Goal: Transaction & Acquisition: Purchase product/service

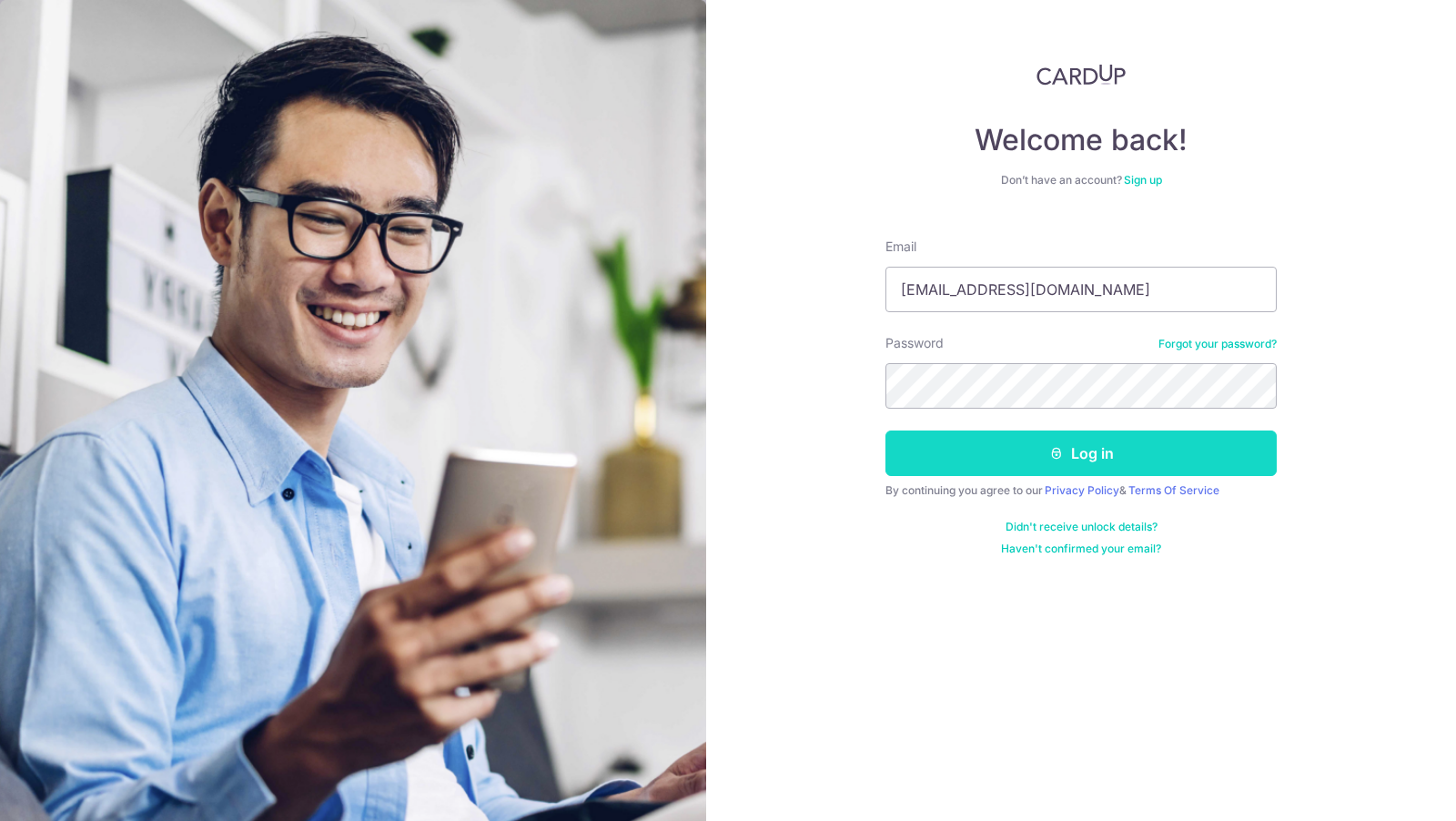
click at [1041, 445] on button "Log in" at bounding box center [1081, 453] width 392 height 45
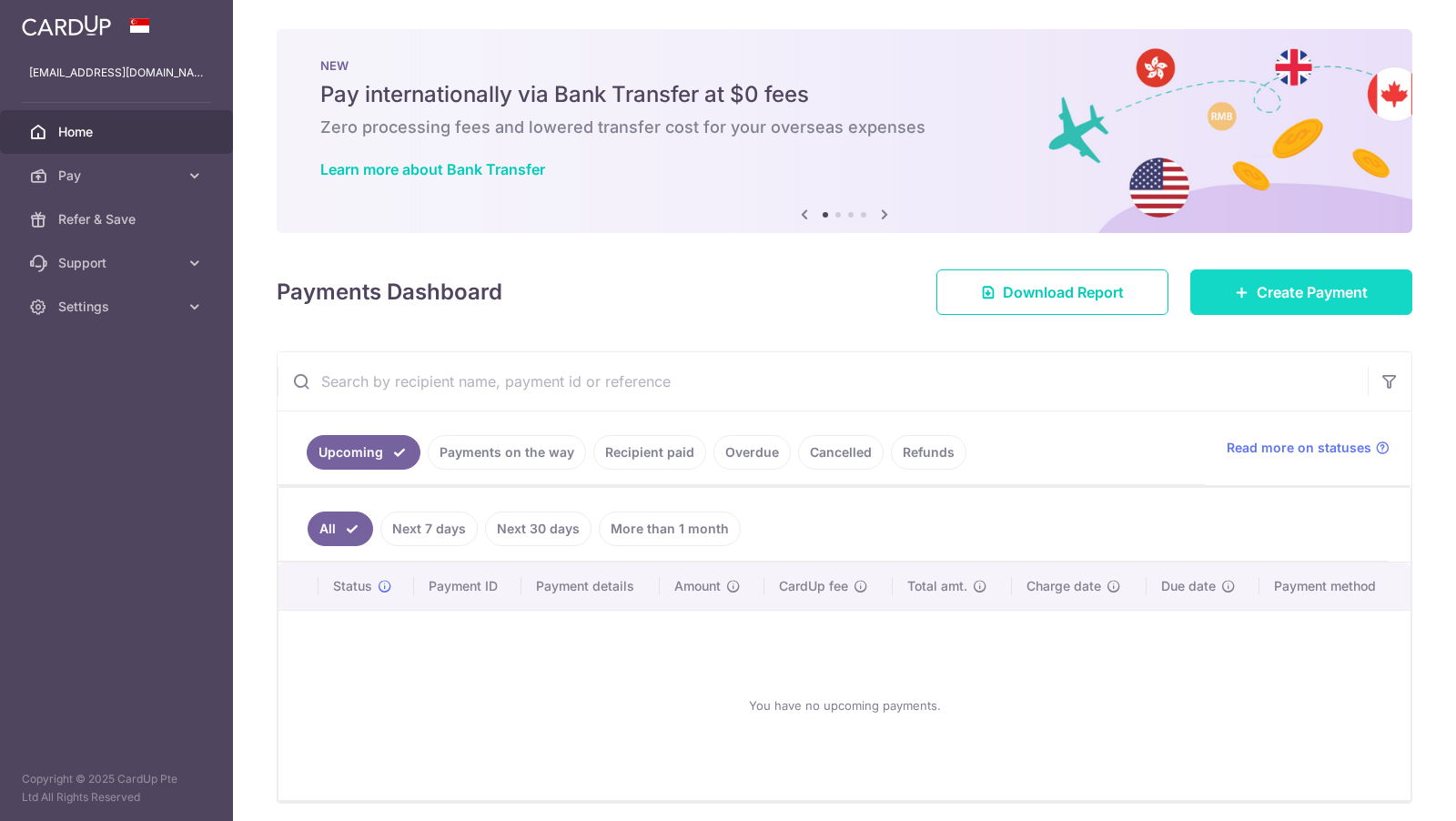
click at [1302, 294] on span "Create Payment" at bounding box center [1312, 292] width 111 height 22
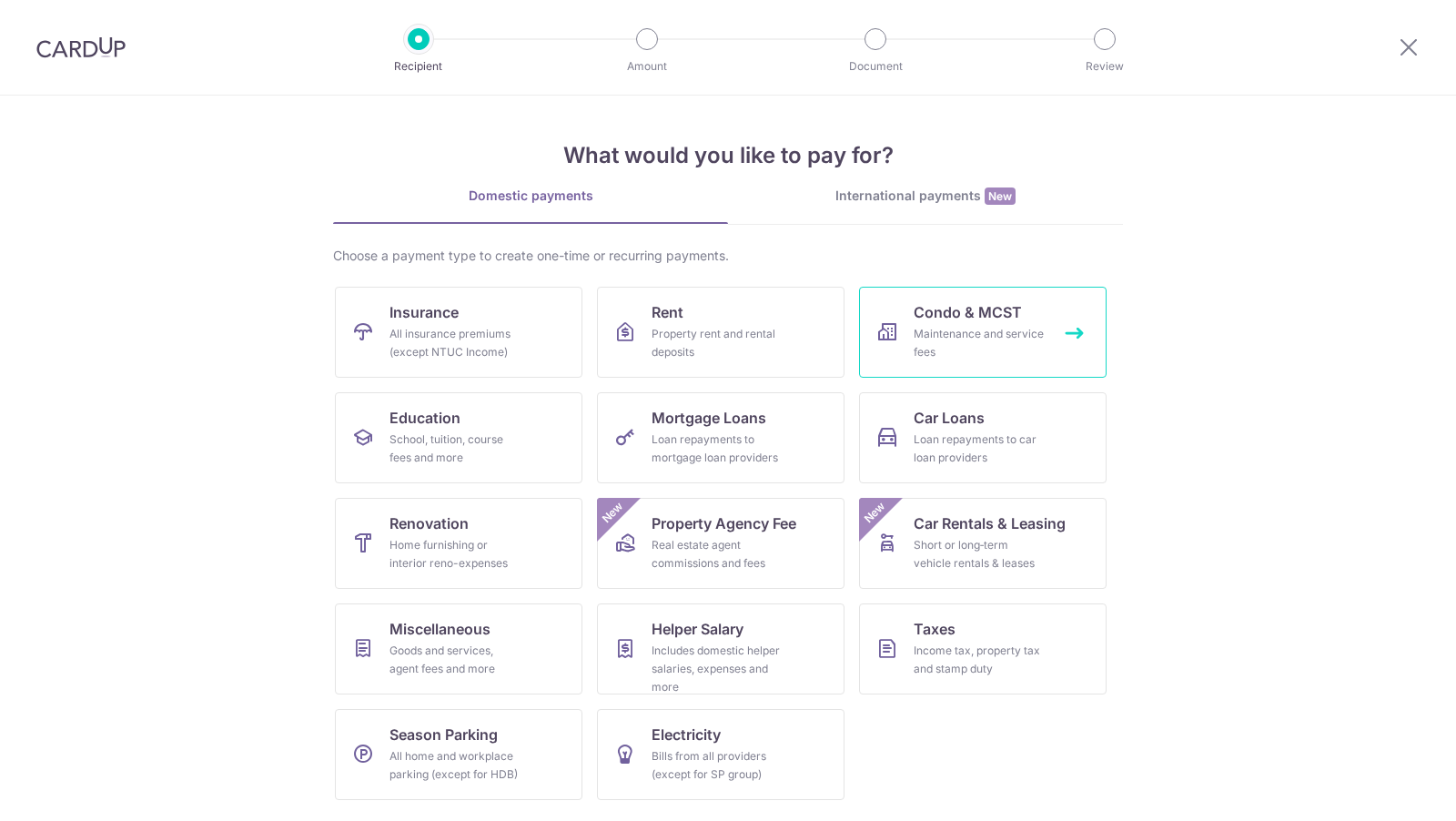
click at [945, 323] on link "Condo & MCST Maintenance and service fees" at bounding box center [983, 331] width 248 height 91
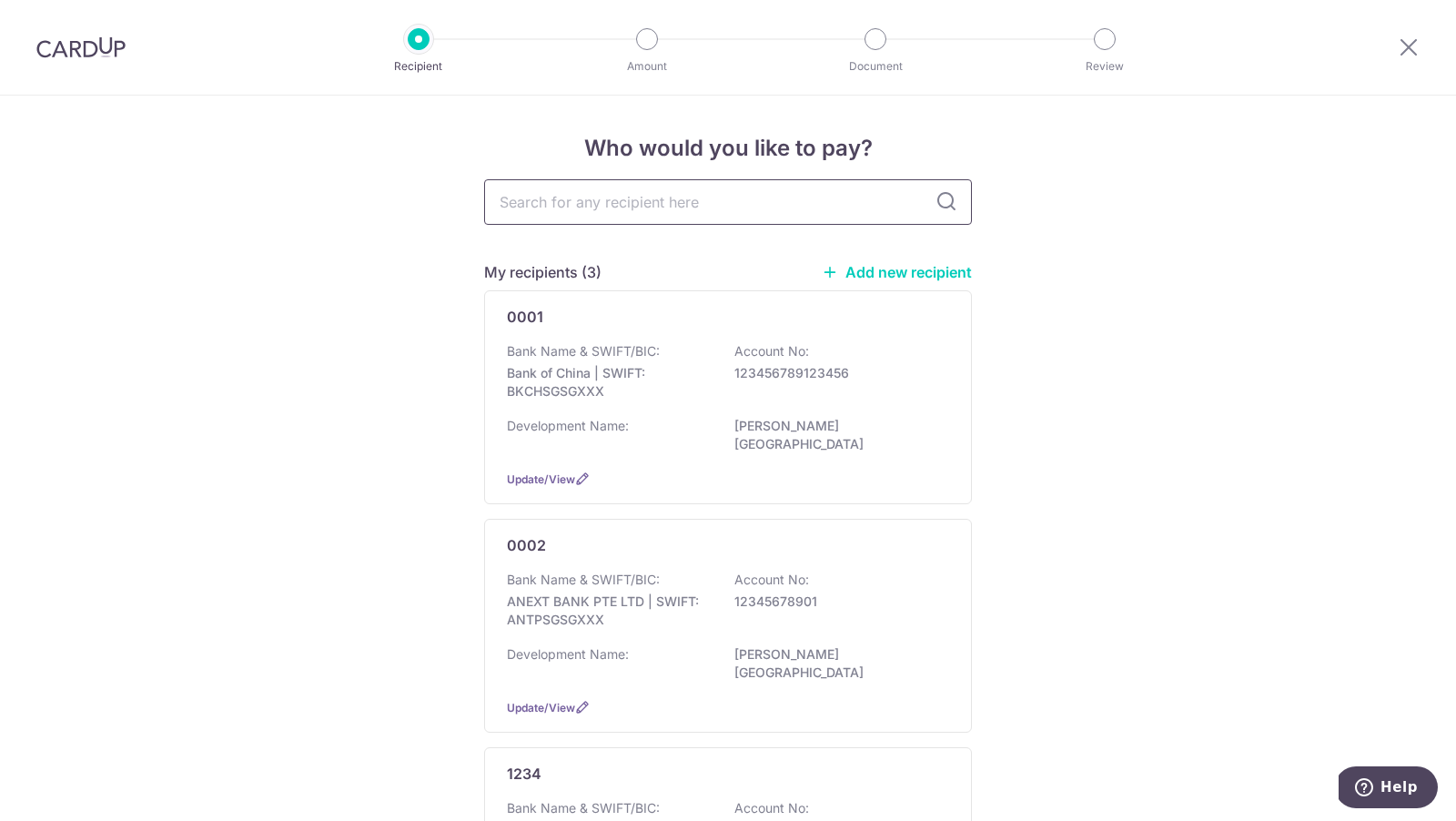
click at [632, 213] on input "text" at bounding box center [728, 202] width 488 height 45
type input "3482"
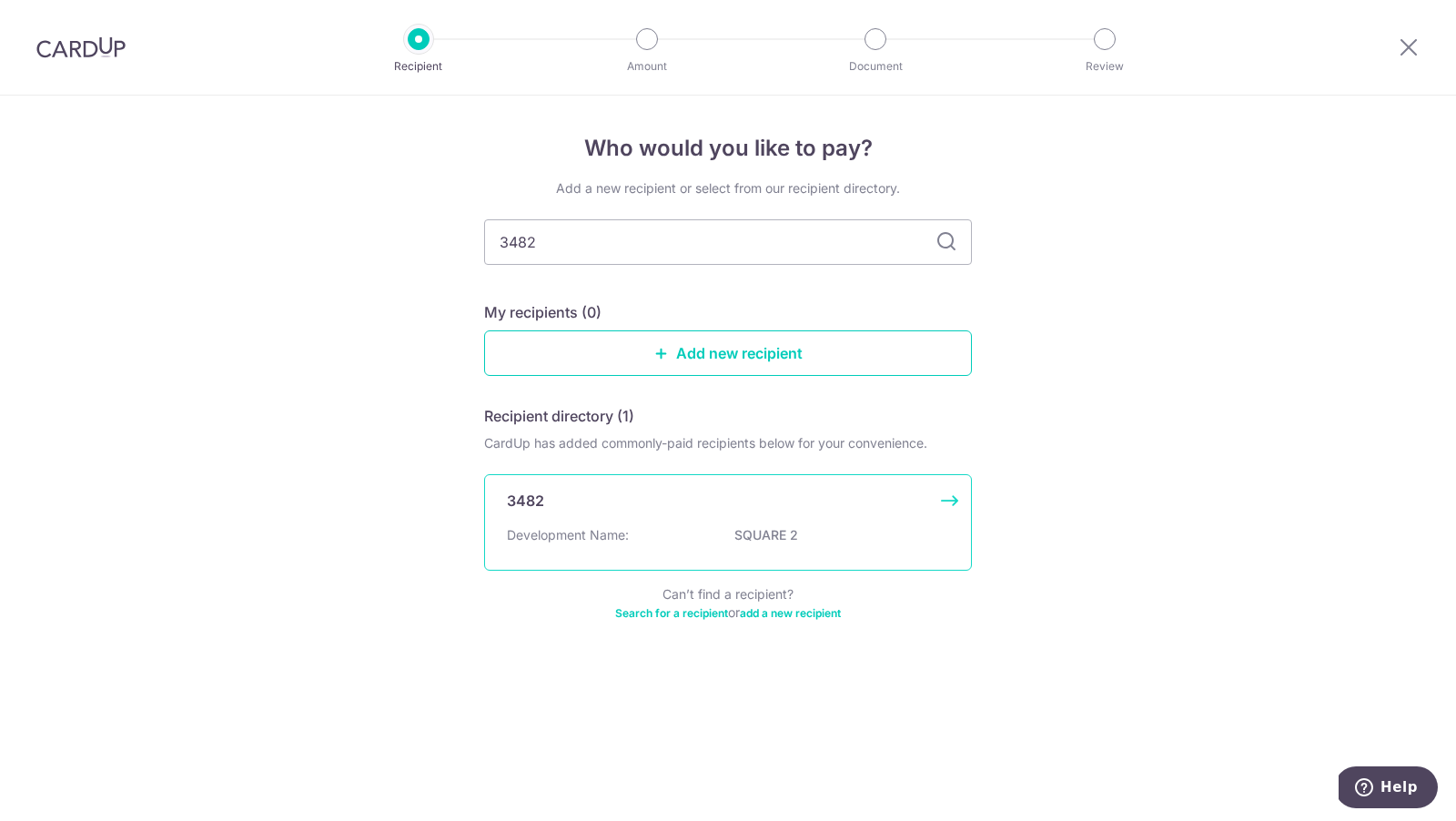
click at [710, 529] on div "Development Name: SQUARE 2" at bounding box center [728, 541] width 443 height 29
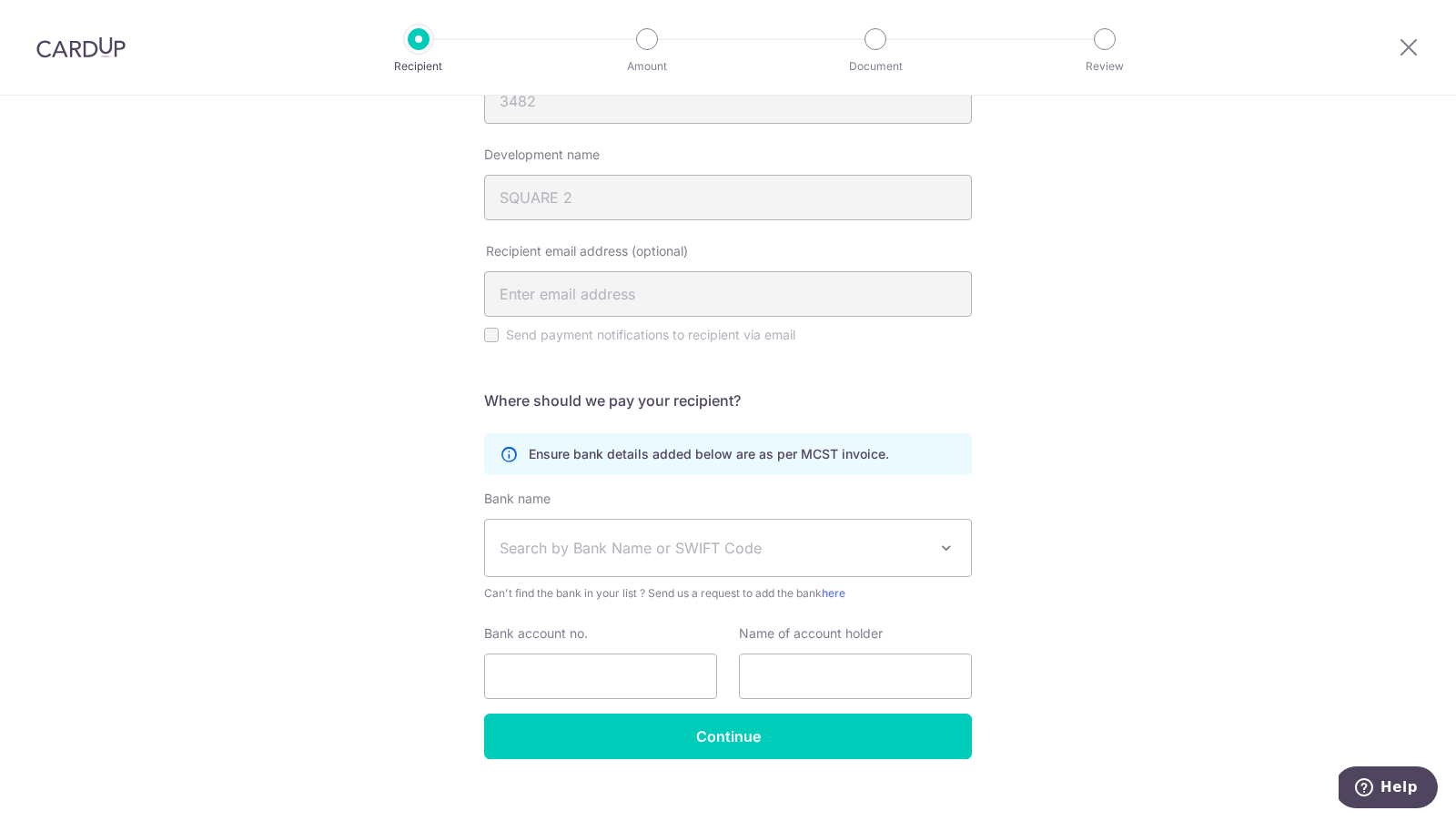
scroll to position [264, 0]
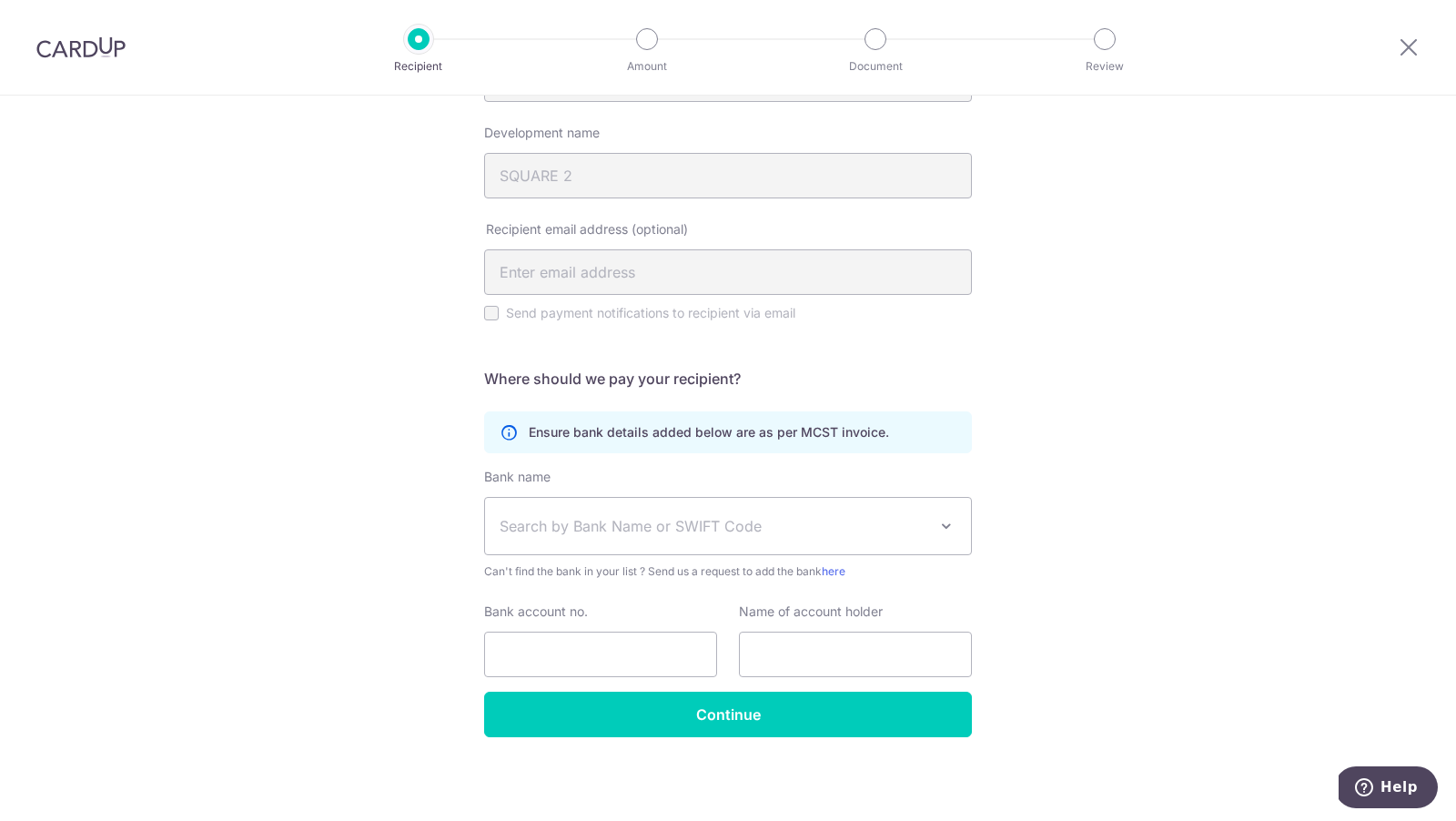
click at [611, 526] on span "Search by Bank Name or SWIFT Code" at bounding box center [713, 526] width 428 height 22
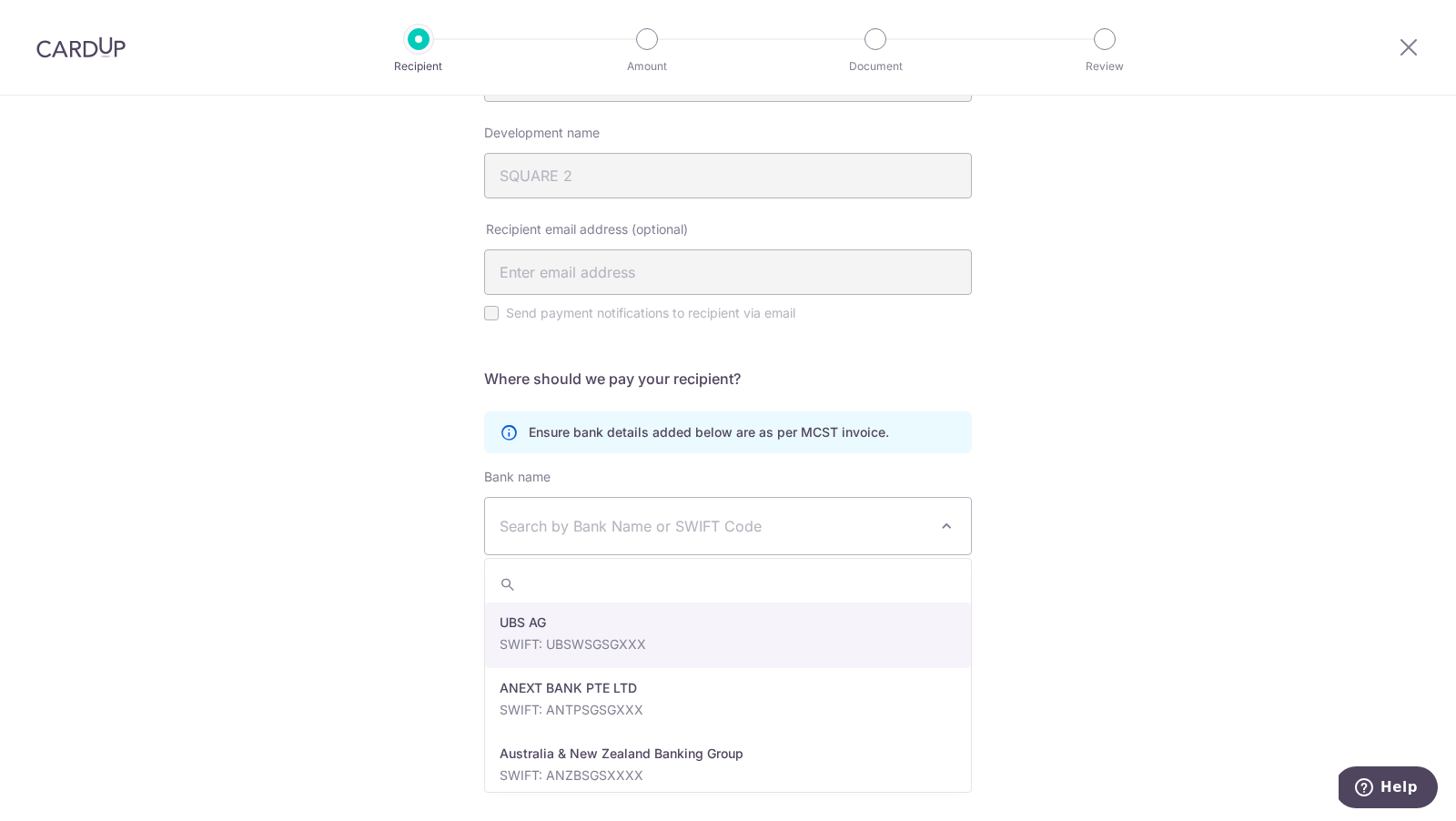
select select "22650"
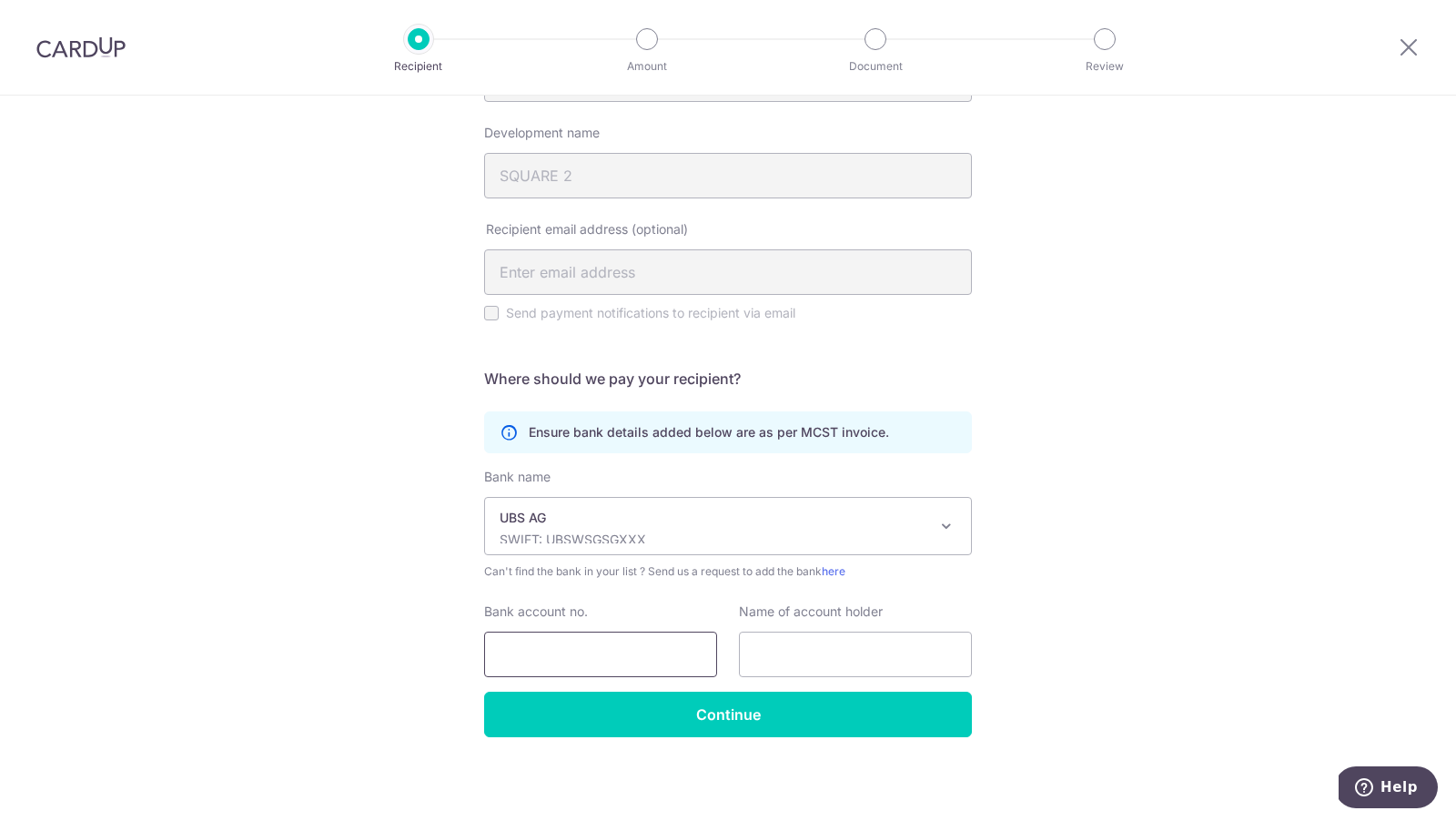
click at [590, 651] on input "Bank account no." at bounding box center [600, 654] width 233 height 45
type input "23423424233"
click at [790, 646] on input "text" at bounding box center [855, 654] width 233 height 45
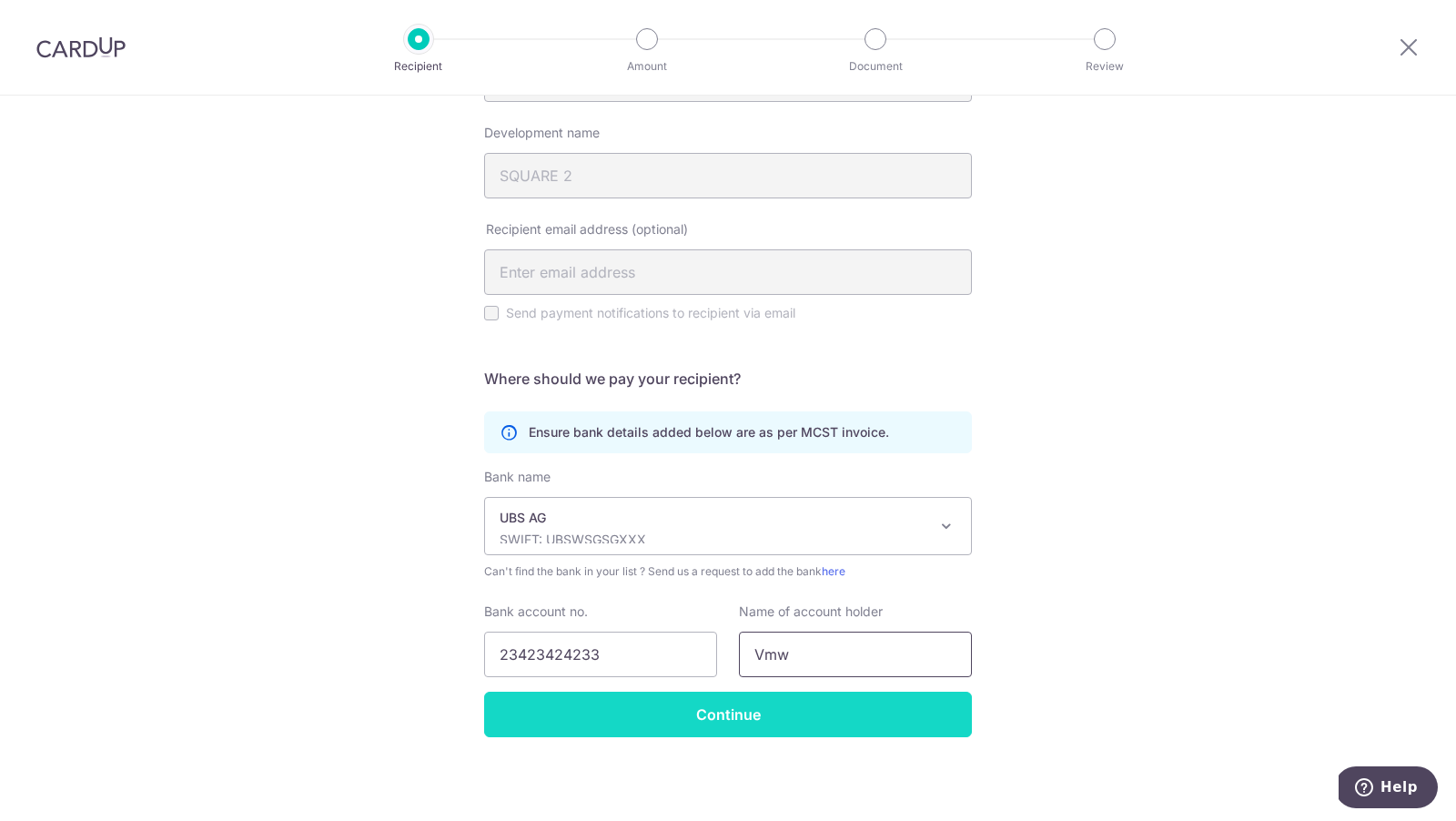
type input "Vmw"
click at [679, 717] on input "Continue" at bounding box center [728, 714] width 488 height 45
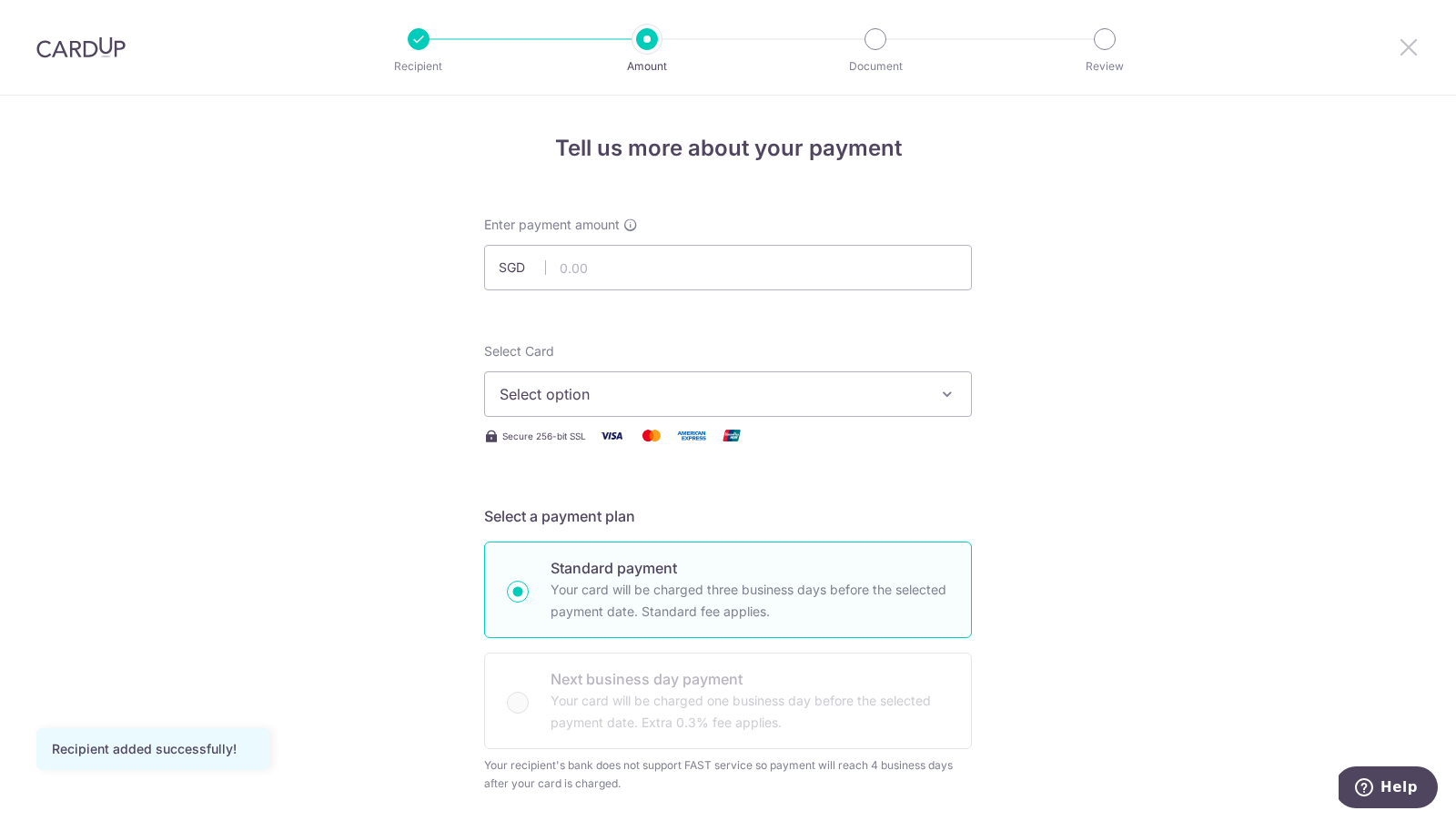
click at [1416, 39] on icon at bounding box center [1409, 46] width 22 height 23
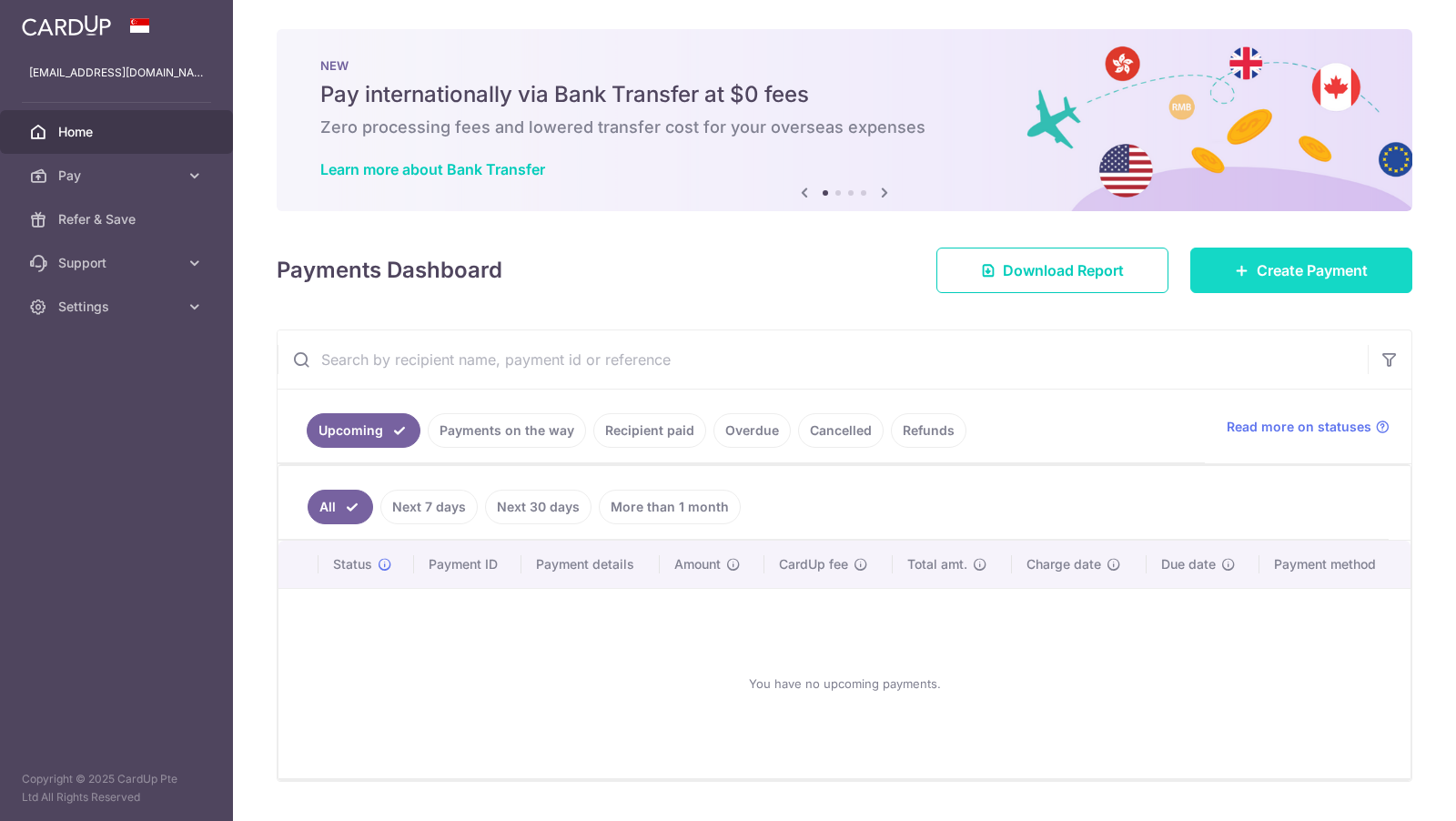
click at [1239, 271] on icon at bounding box center [1243, 269] width 15 height 15
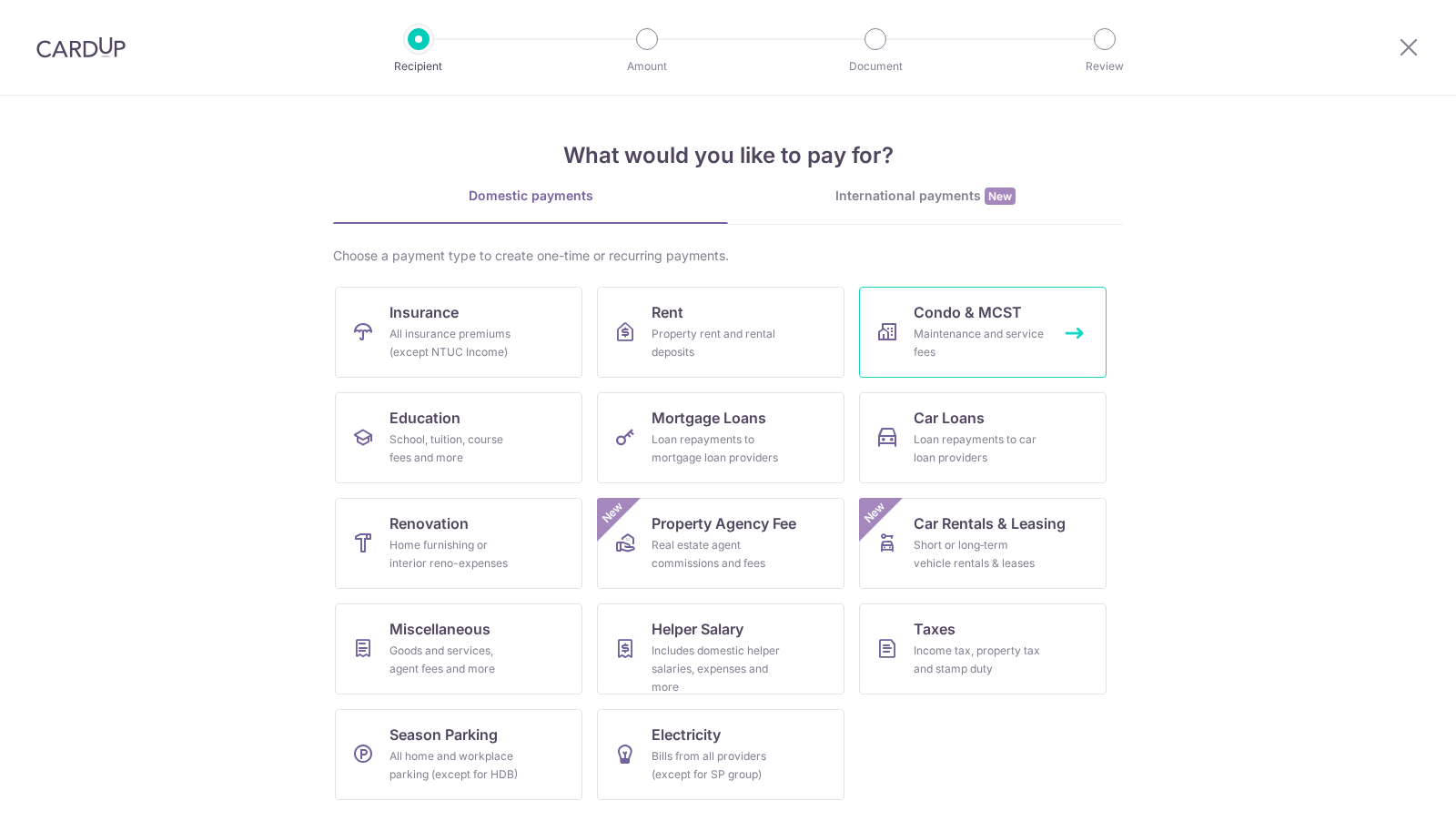
click at [918, 308] on span "Condo & MCST" at bounding box center [968, 312] width 108 height 22
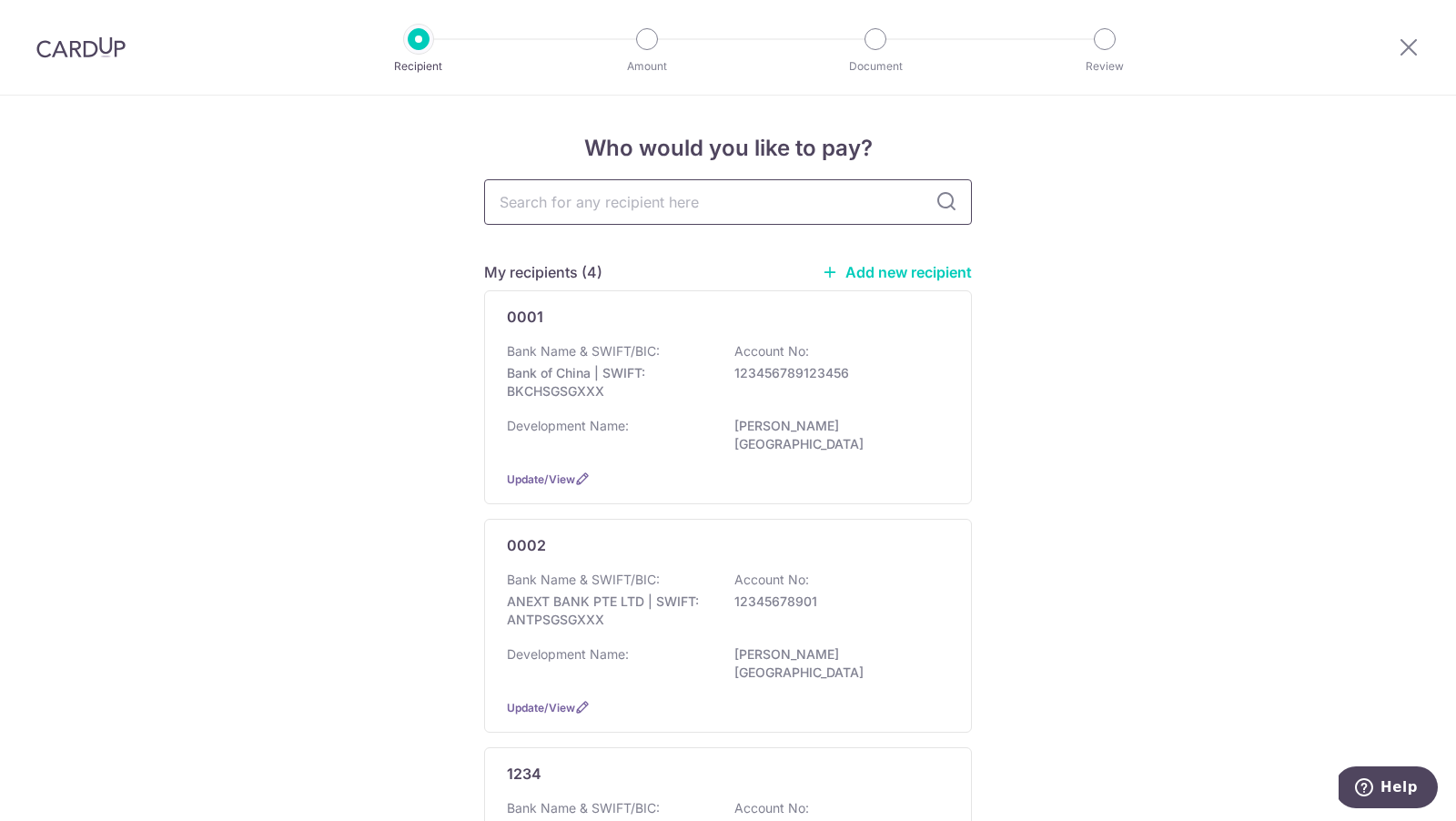
click at [658, 199] on input "text" at bounding box center [728, 202] width 488 height 45
type input "3482"
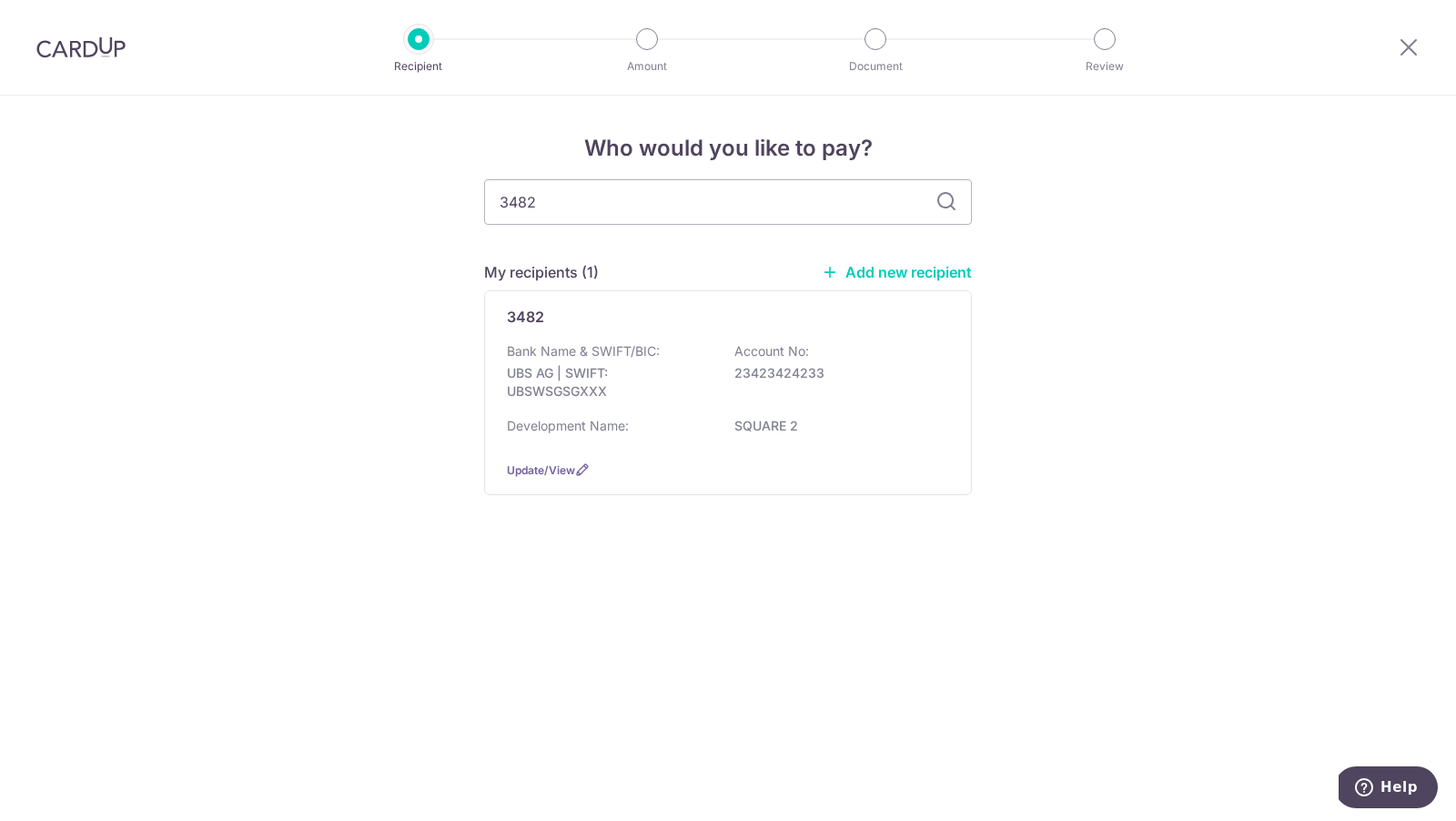
click at [1042, 353] on div "Who would you like to pay? 3482 My recipients (1) Add new recipient 3482 Bank N…" at bounding box center [728, 457] width 1456 height 725
